Goal: Task Accomplishment & Management: Use online tool/utility

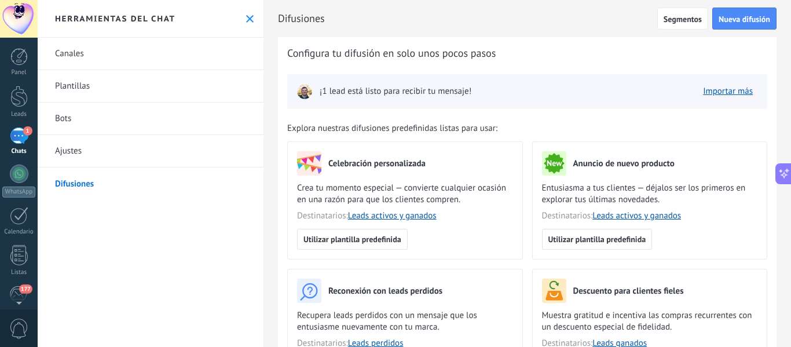
scroll to position [203, 0]
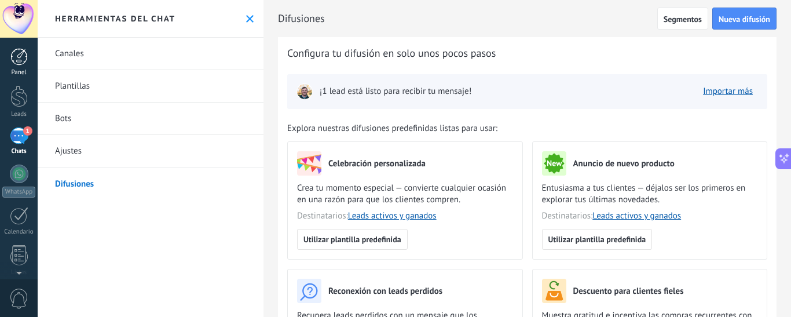
click at [23, 64] on div at bounding box center [18, 56] width 17 height 17
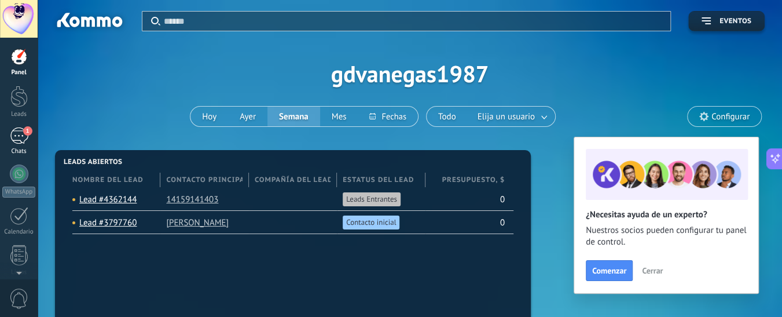
click at [18, 137] on div "1" at bounding box center [19, 135] width 19 height 17
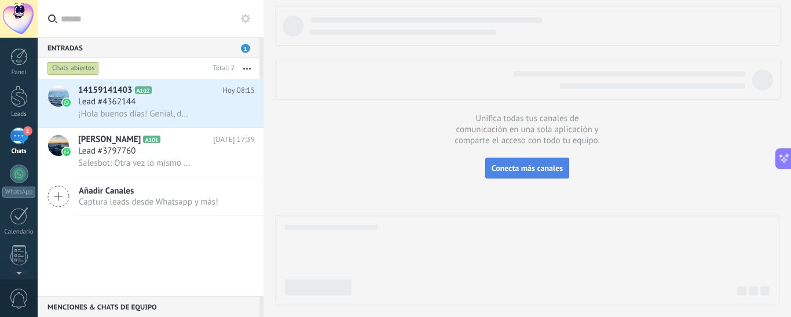
click at [527, 168] on span "Conecta más canales" at bounding box center [527, 168] width 71 height 10
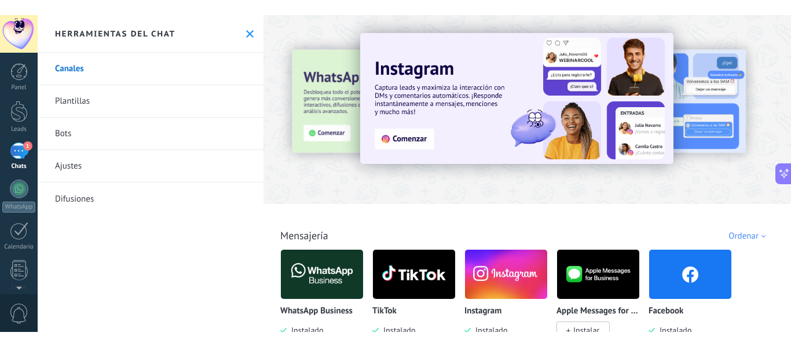
scroll to position [203, 0]
